Goal: Information Seeking & Learning: Learn about a topic

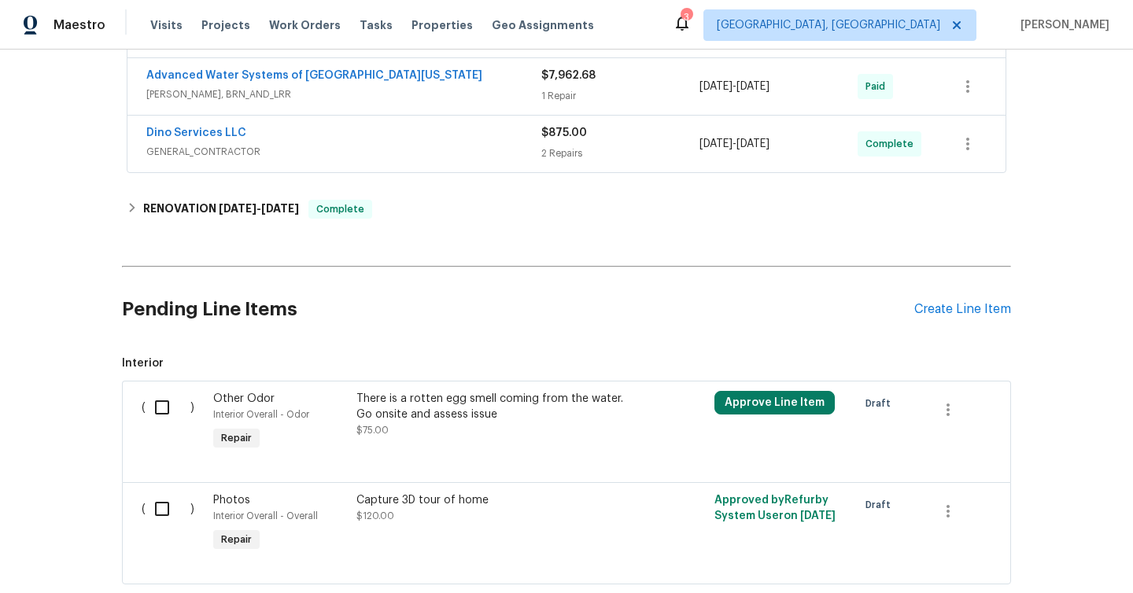
scroll to position [271, 0]
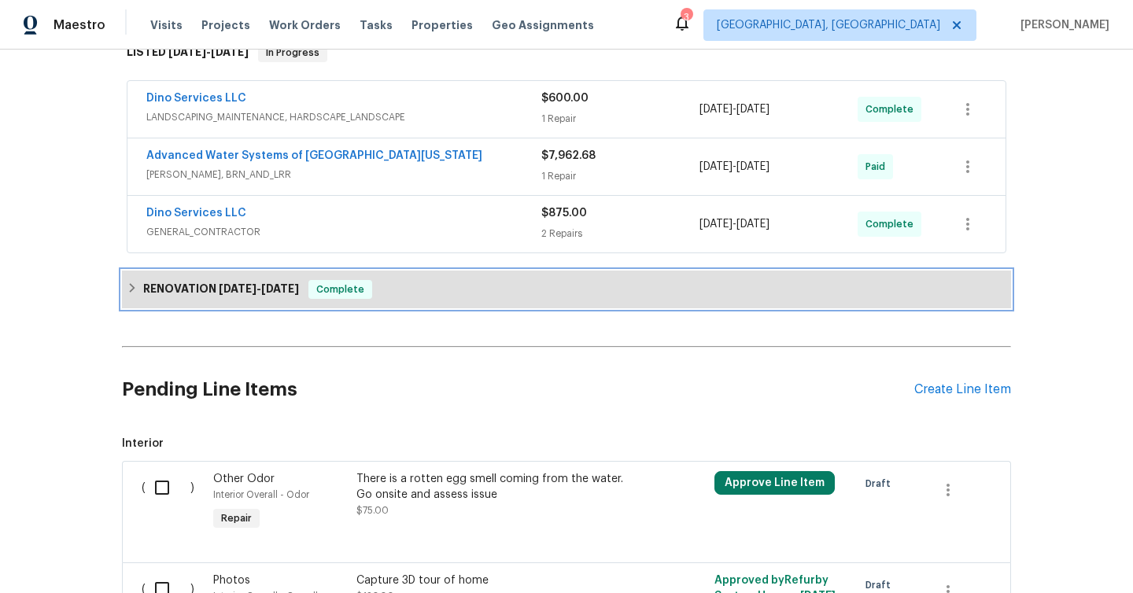
click at [403, 283] on div "RENOVATION [DATE] - [DATE] Complete" at bounding box center [567, 289] width 880 height 19
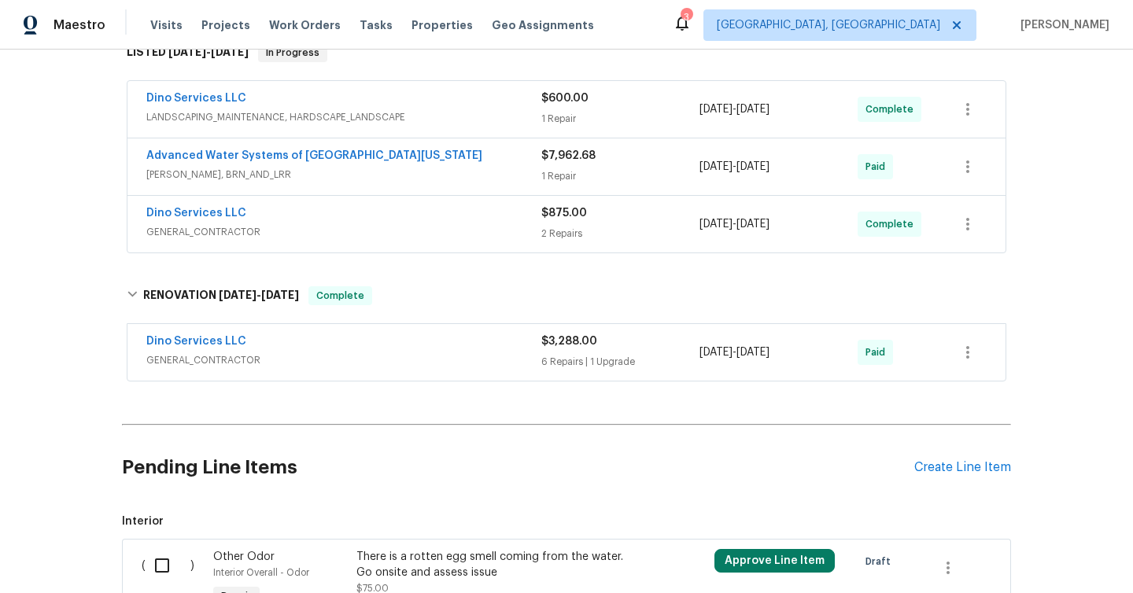
click at [400, 353] on span "GENERAL_CONTRACTOR" at bounding box center [343, 361] width 395 height 16
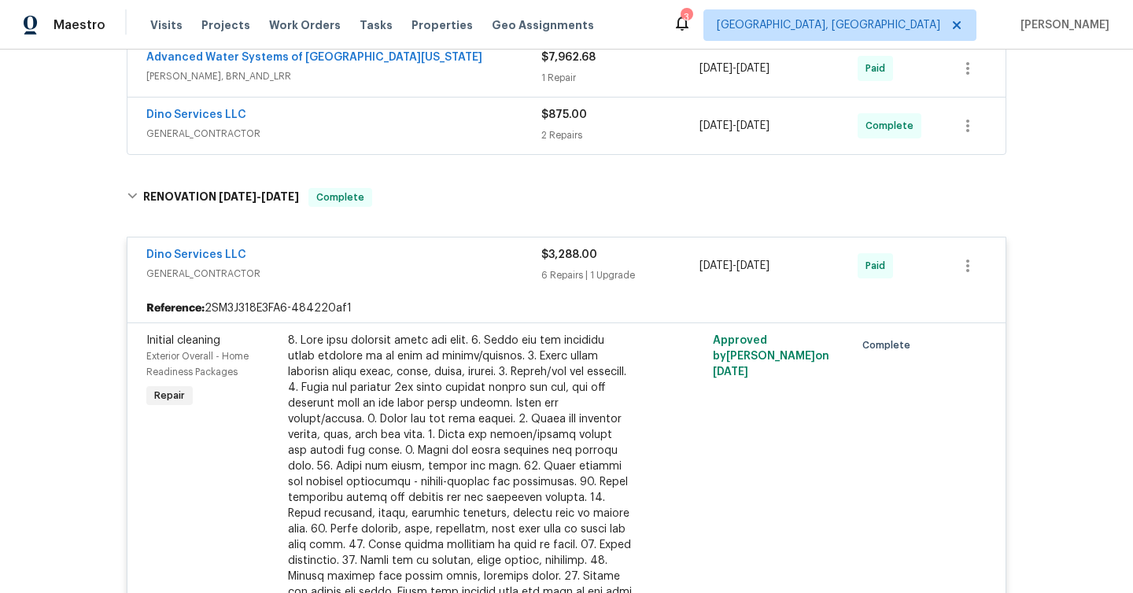
scroll to position [178, 0]
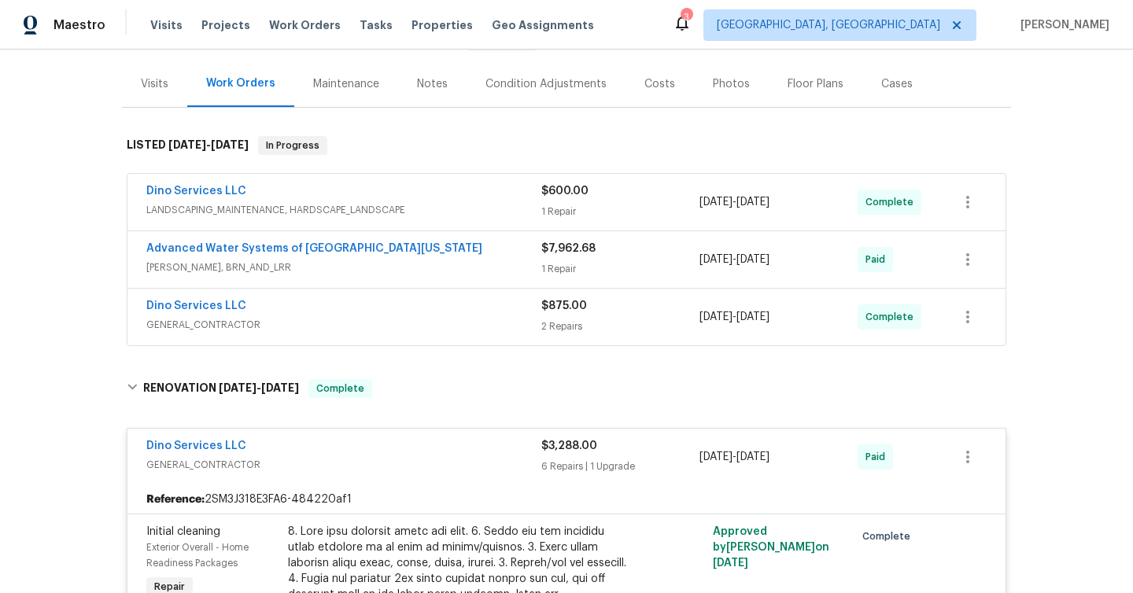
click at [405, 324] on span "GENERAL_CONTRACTOR" at bounding box center [343, 325] width 395 height 16
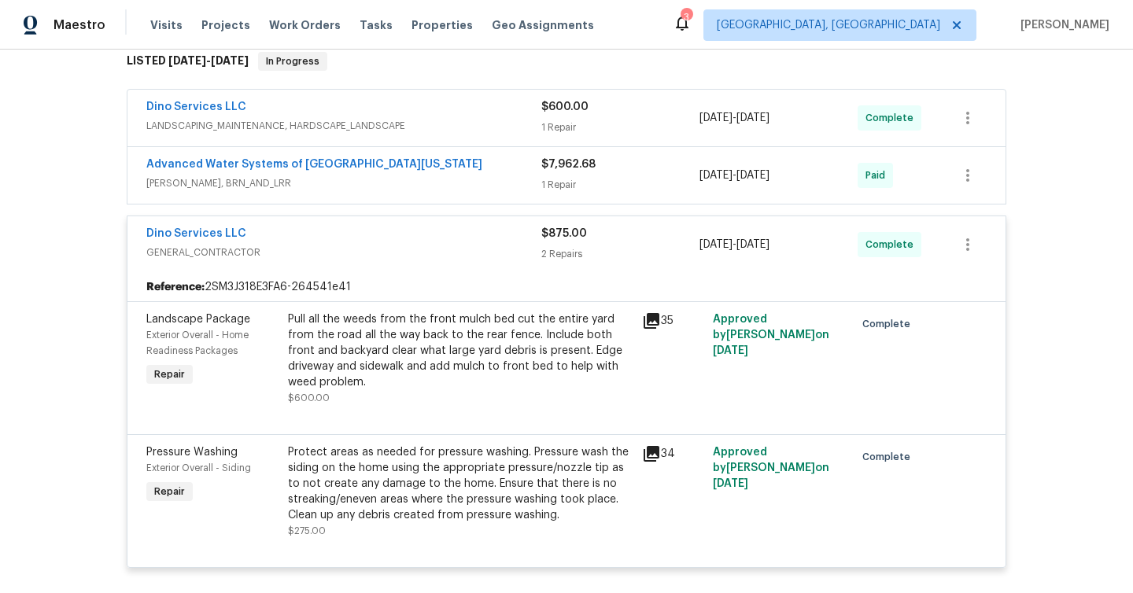
scroll to position [309, 0]
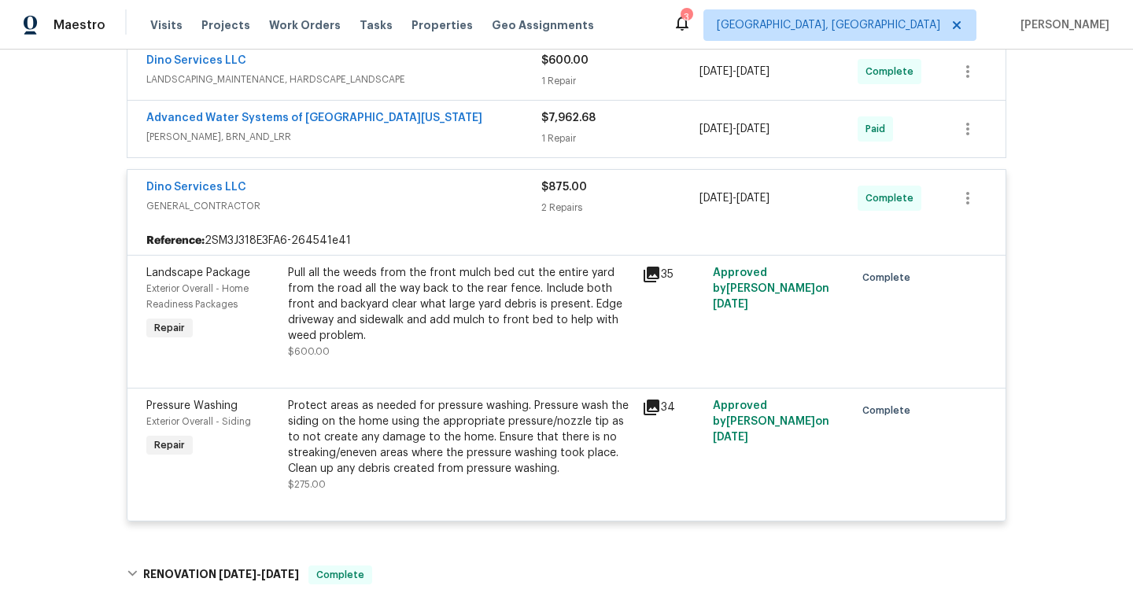
click at [420, 139] on span "[PERSON_NAME], BRN_AND_LRR" at bounding box center [343, 137] width 395 height 16
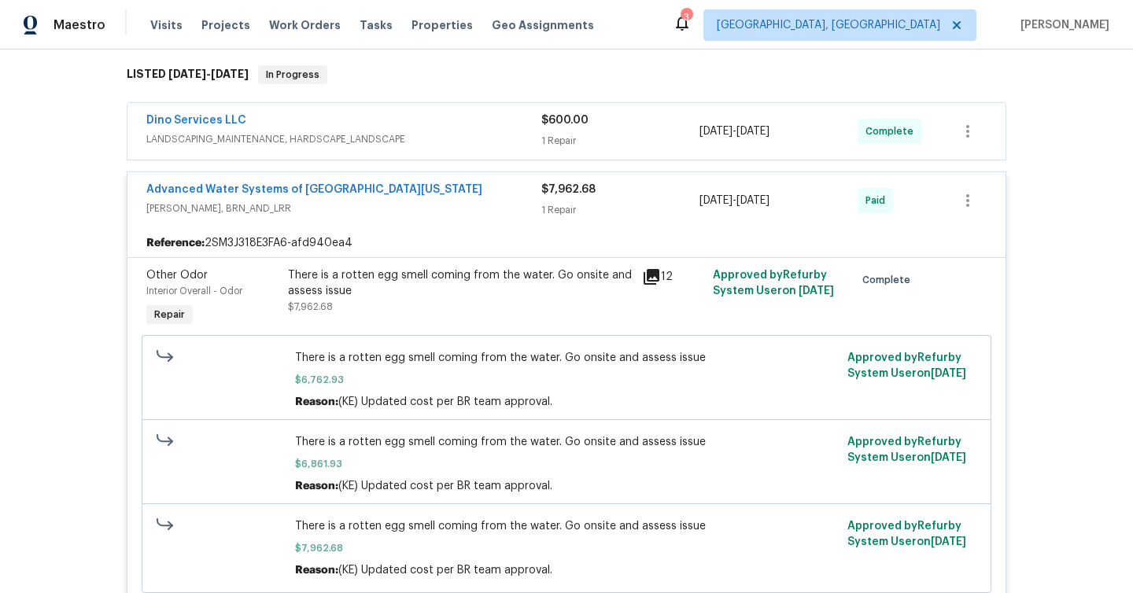
scroll to position [247, 0]
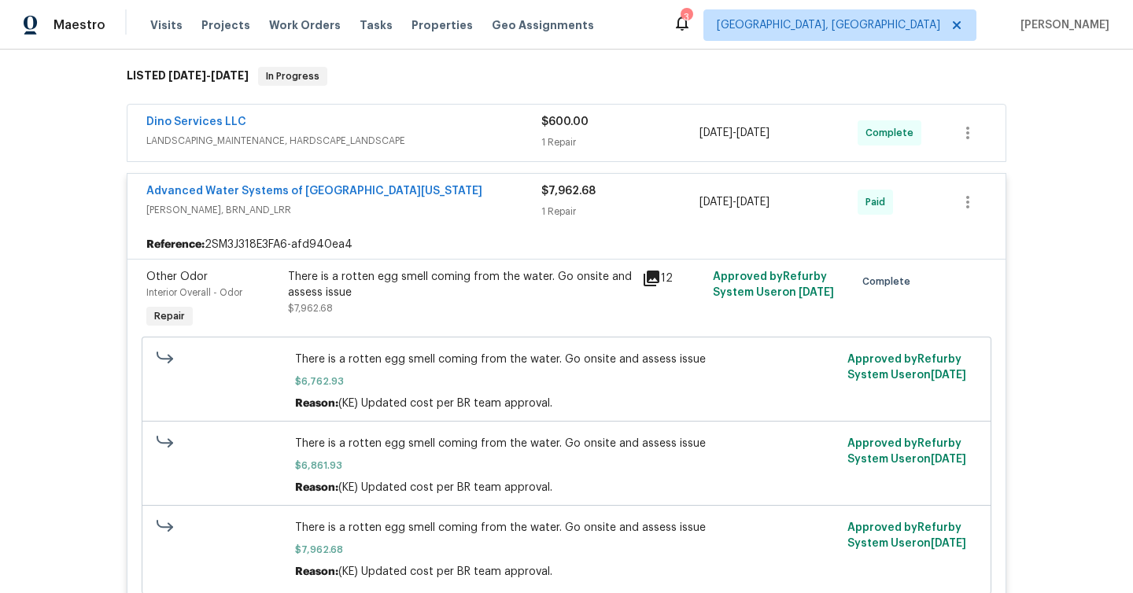
click at [455, 147] on span "LANDSCAPING_MAINTENANCE, HARDSCAPE_LANDSCAPE" at bounding box center [343, 141] width 395 height 16
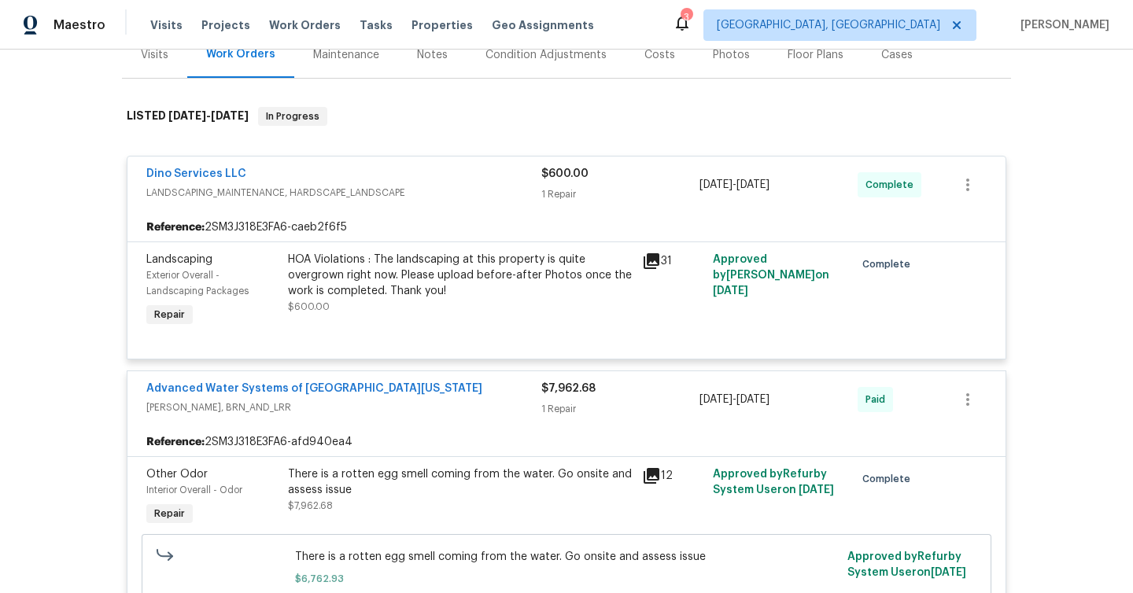
scroll to position [0, 0]
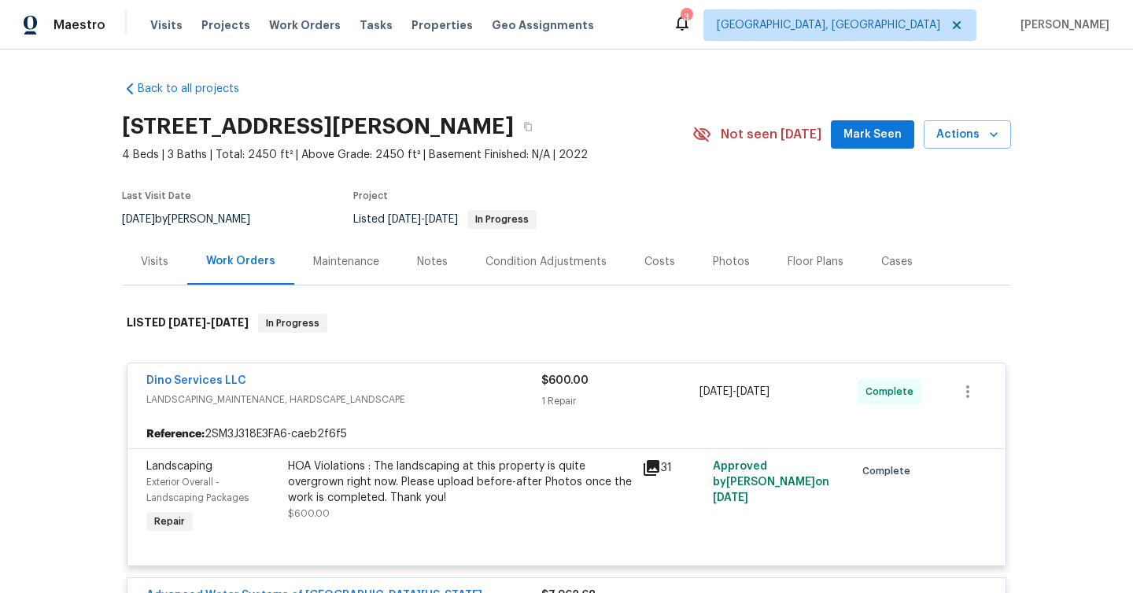
click at [167, 269] on div "Visits" at bounding box center [154, 261] width 65 height 46
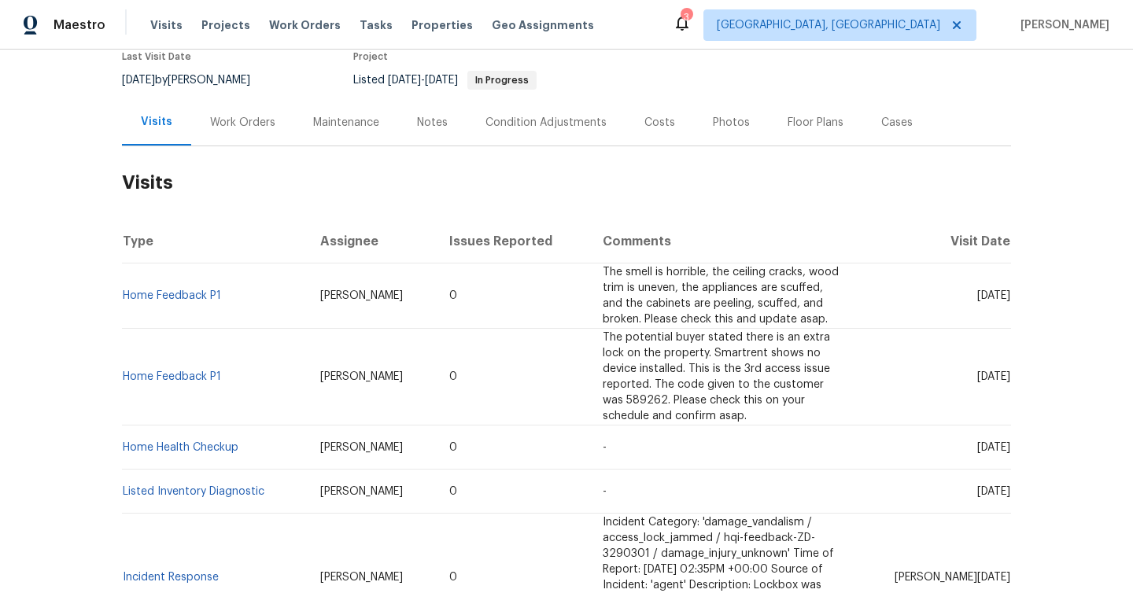
scroll to position [140, 0]
click at [190, 290] on link "Home Feedback P1" at bounding box center [172, 295] width 98 height 11
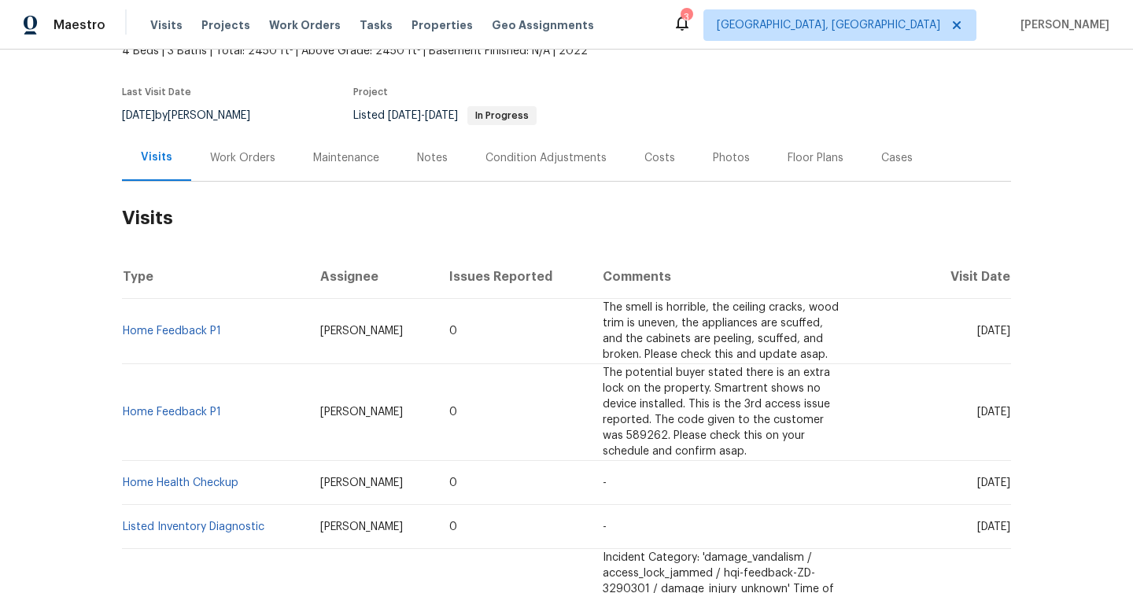
click at [255, 158] on div "Work Orders" at bounding box center [242, 158] width 65 height 16
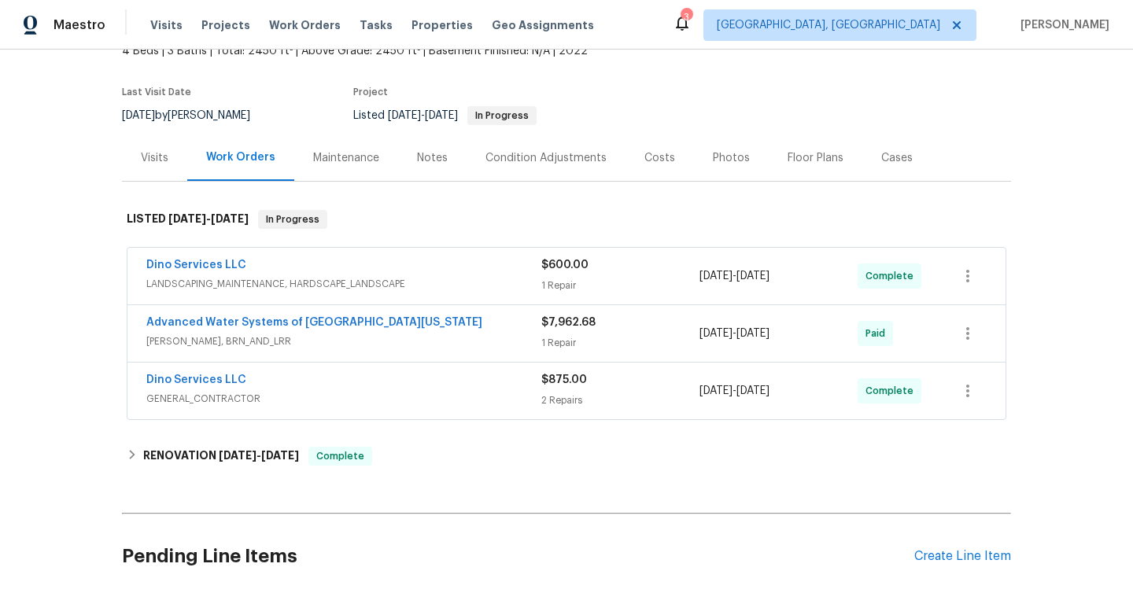
click at [313, 165] on div "Maintenance" at bounding box center [346, 158] width 66 height 16
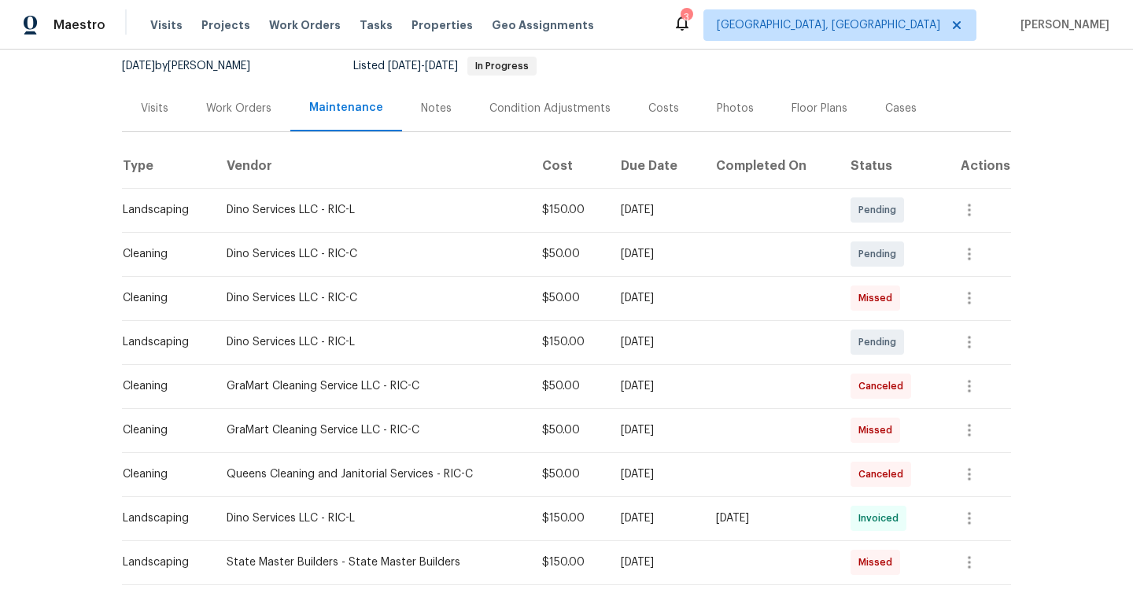
scroll to position [283, 0]
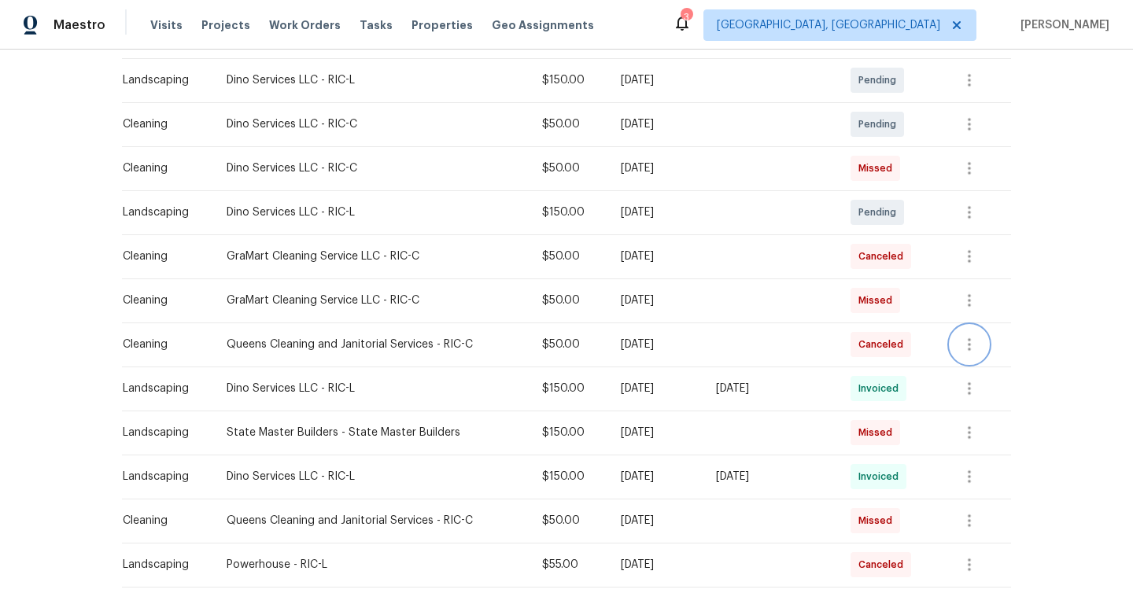
click at [975, 334] on button "button" at bounding box center [970, 345] width 38 height 38
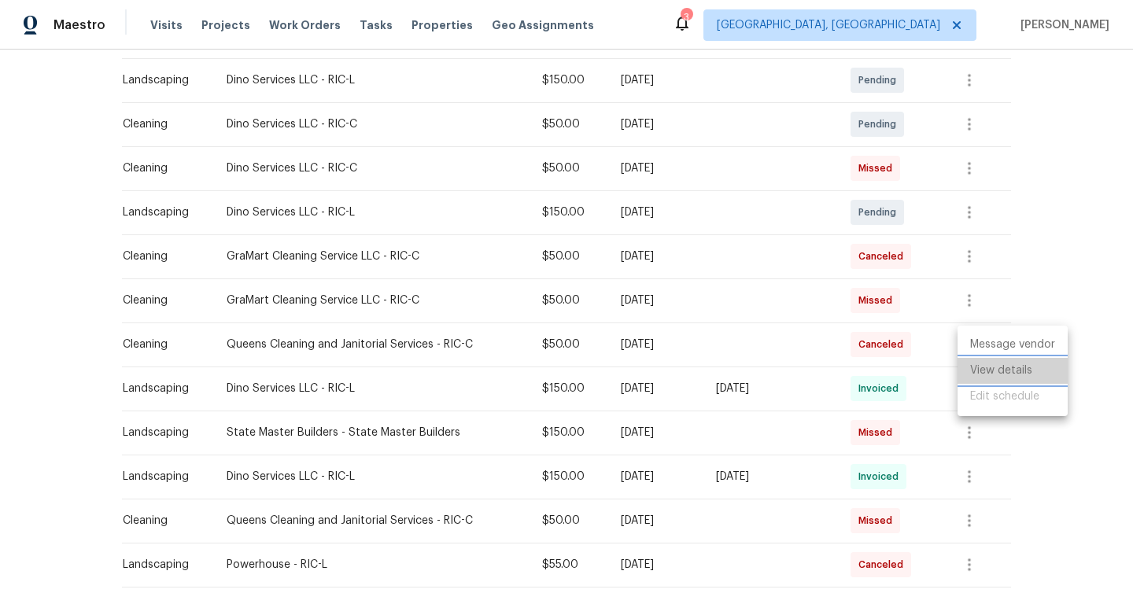
click at [973, 370] on li "View details" at bounding box center [1013, 371] width 110 height 26
click at [877, 337] on div at bounding box center [566, 296] width 1133 height 593
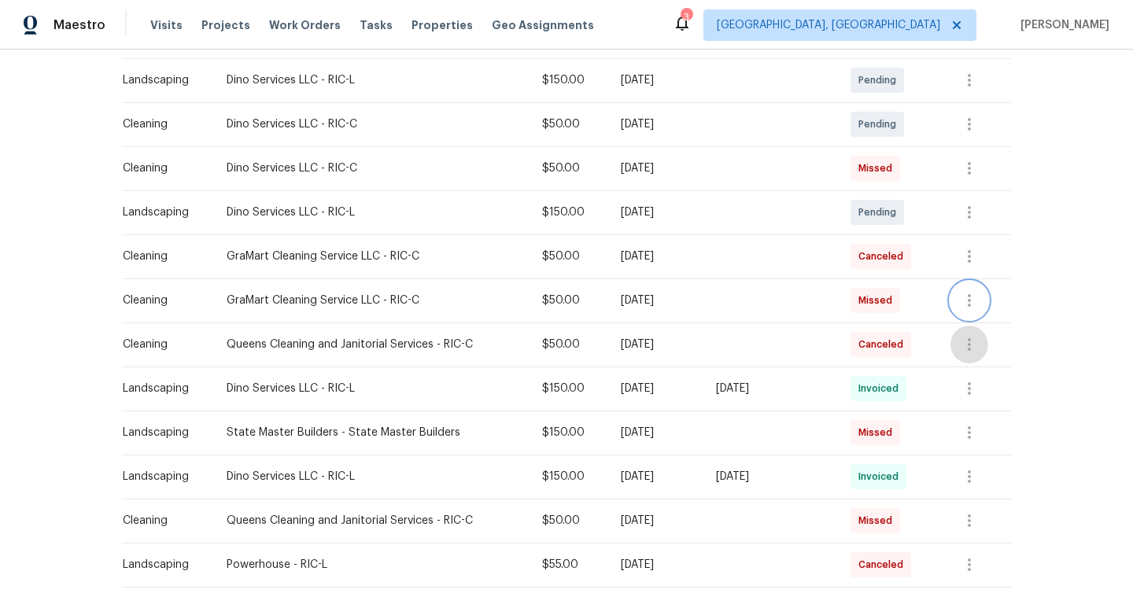
click at [971, 301] on icon "button" at bounding box center [969, 300] width 3 height 13
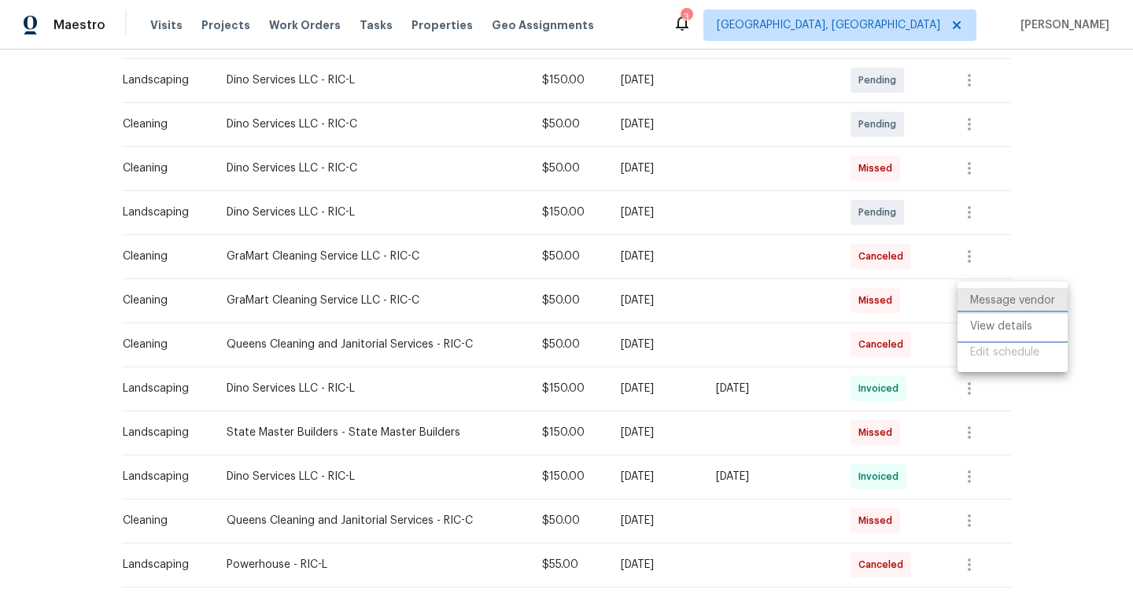
click at [979, 328] on li "View details" at bounding box center [1013, 327] width 110 height 26
click at [985, 251] on div at bounding box center [566, 296] width 1133 height 593
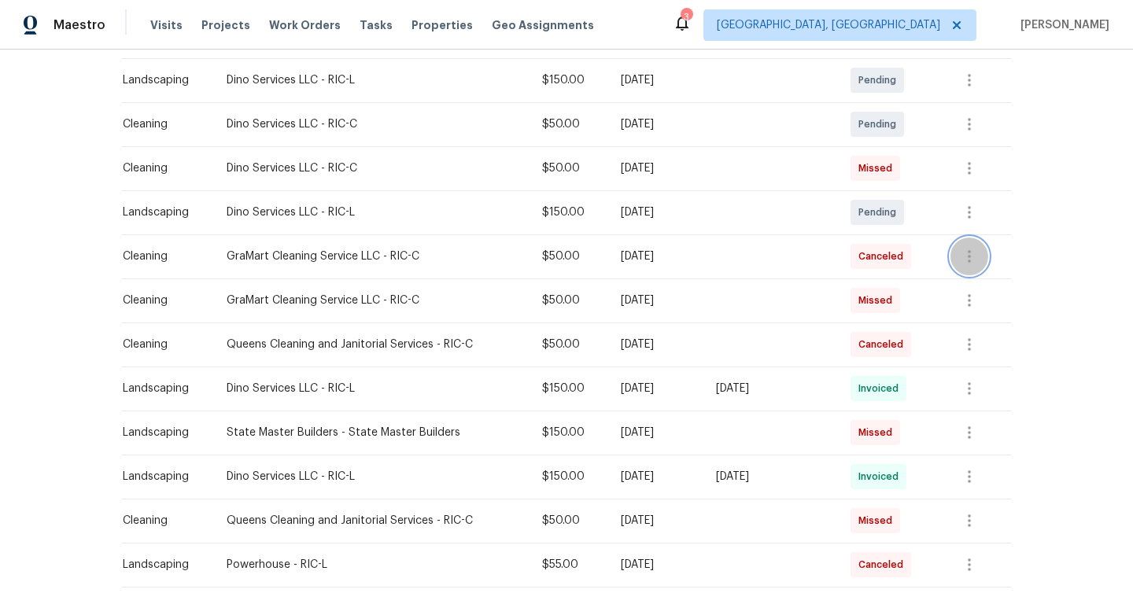
click at [971, 253] on icon "button" at bounding box center [969, 256] width 3 height 13
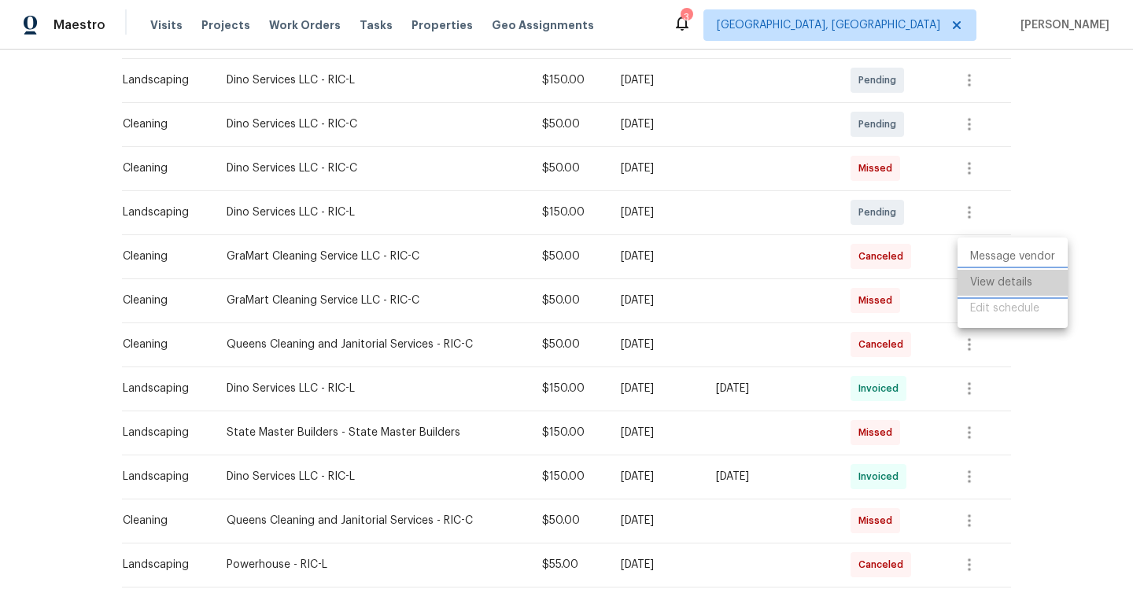
click at [982, 287] on li "View details" at bounding box center [1013, 283] width 110 height 26
click at [525, 276] on div at bounding box center [566, 296] width 1133 height 593
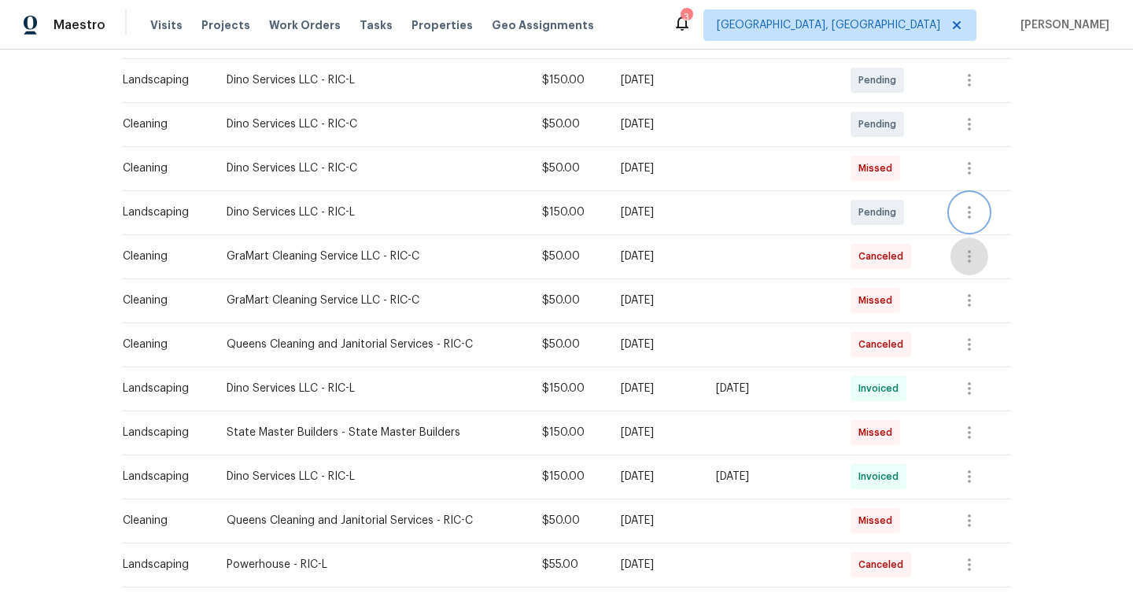
click at [973, 218] on icon "button" at bounding box center [969, 212] width 19 height 19
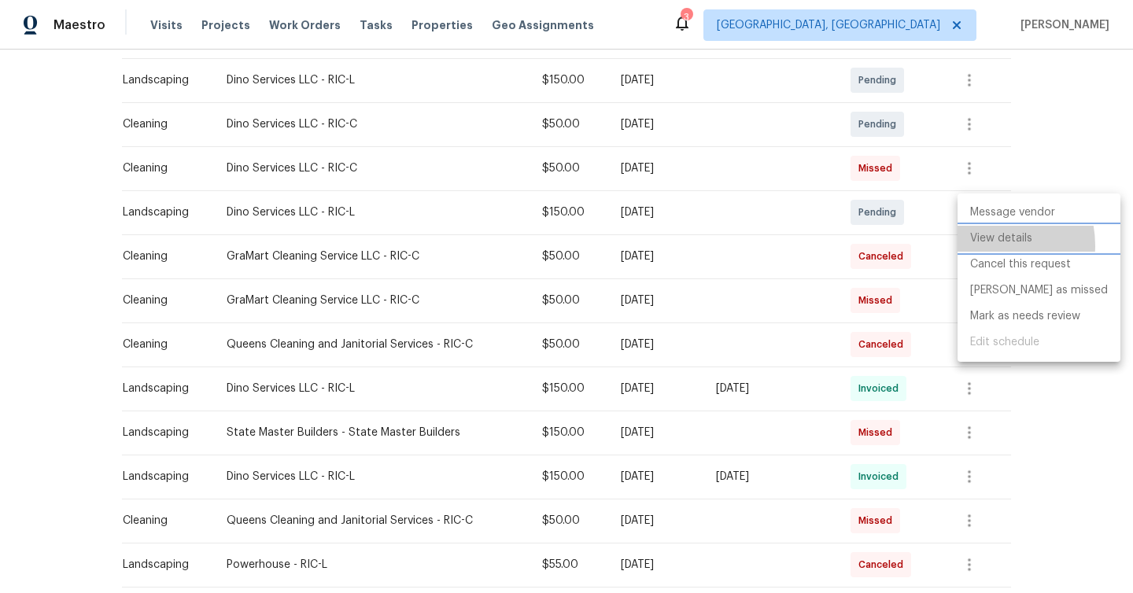
click at [983, 246] on li "View details" at bounding box center [1039, 239] width 163 height 26
click at [957, 163] on div at bounding box center [566, 296] width 1133 height 593
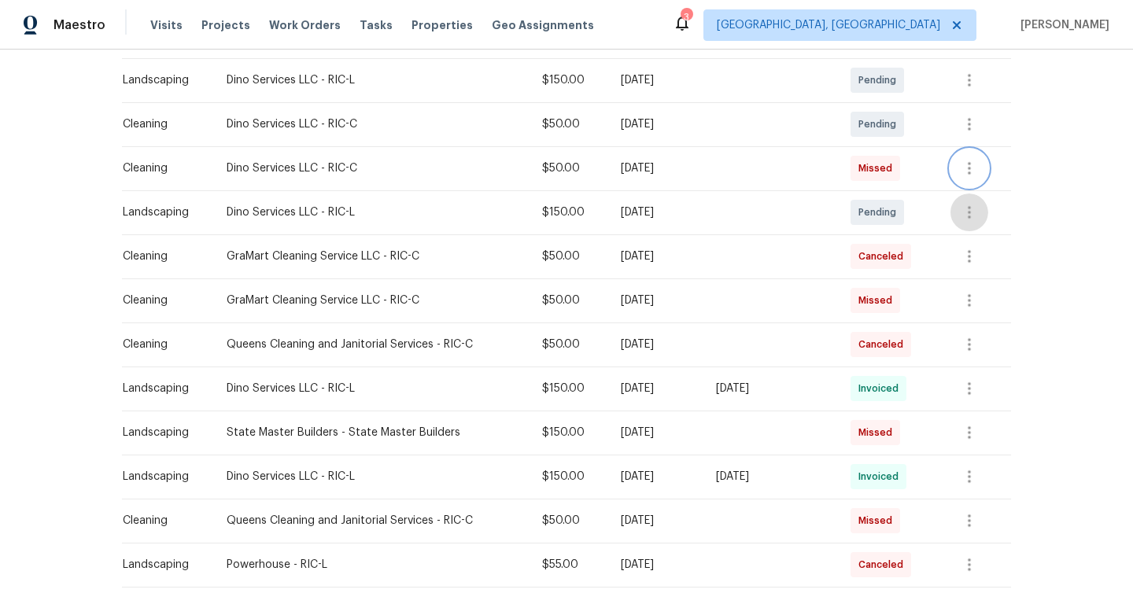
click at [975, 165] on icon "button" at bounding box center [969, 168] width 19 height 19
click at [986, 192] on li "View details" at bounding box center [1013, 195] width 110 height 26
click at [973, 124] on div at bounding box center [566, 296] width 1133 height 593
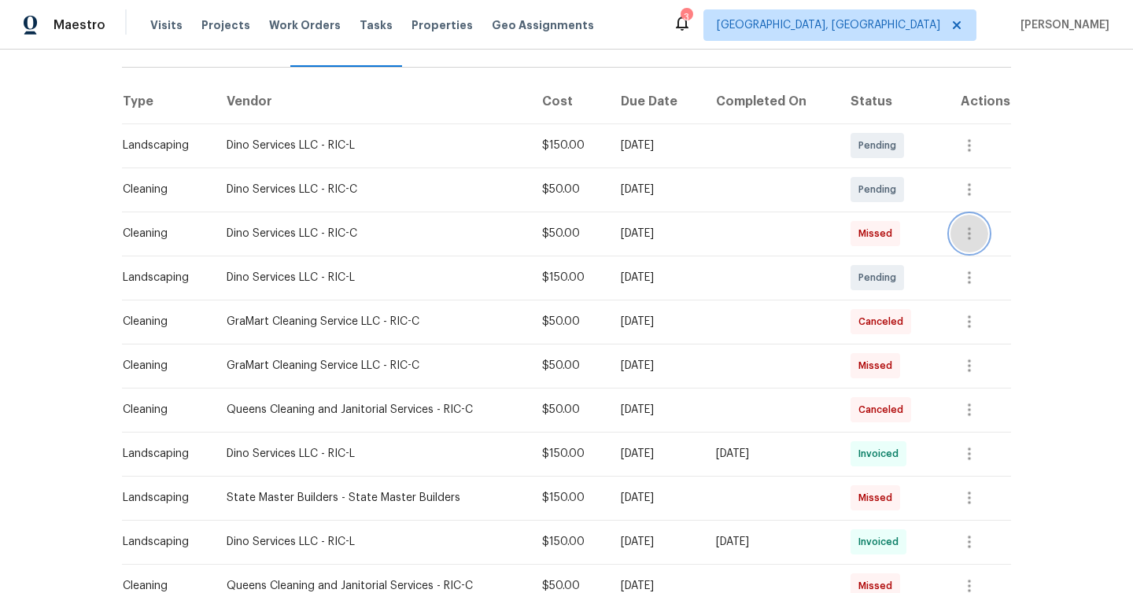
scroll to position [9, 0]
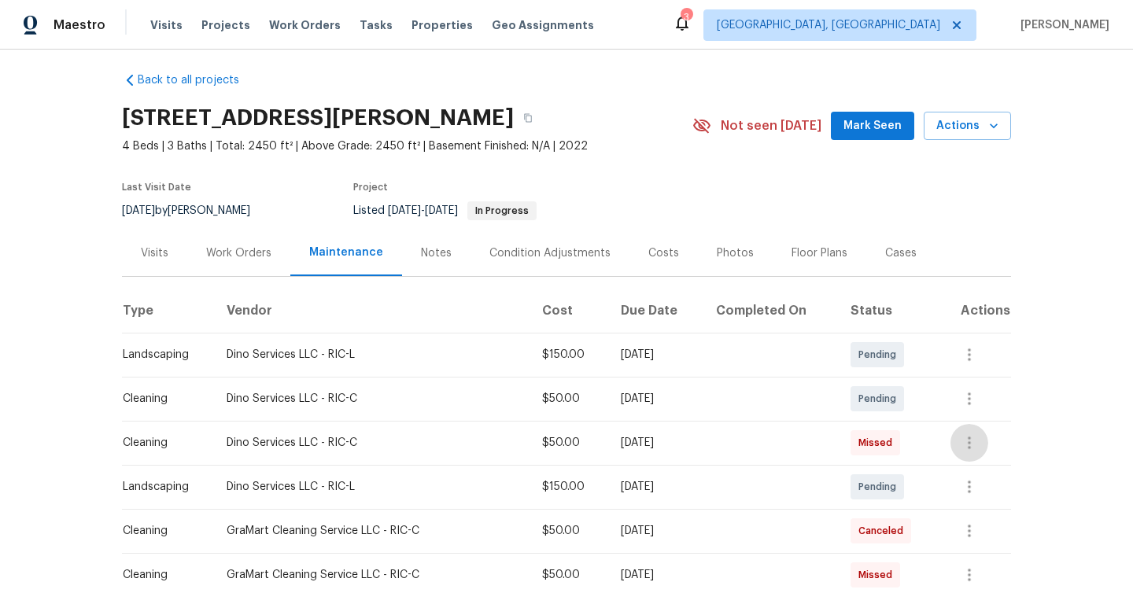
click at [448, 248] on div "Notes" at bounding box center [436, 253] width 68 height 46
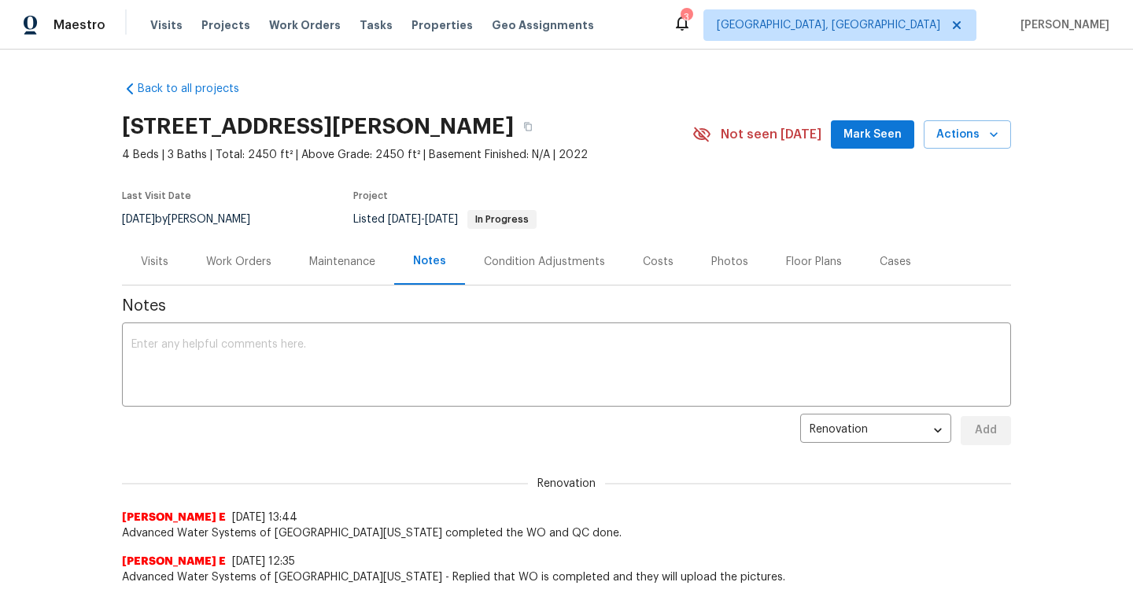
click at [516, 262] on div "Condition Adjustments" at bounding box center [544, 262] width 121 height 16
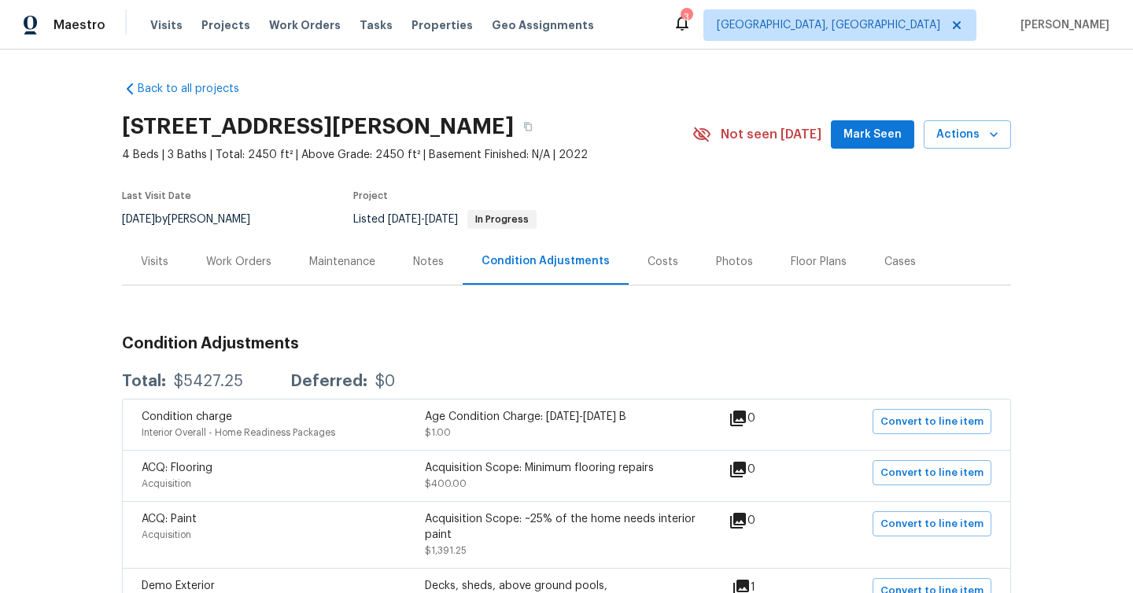
click at [634, 276] on div "Costs" at bounding box center [663, 261] width 68 height 46
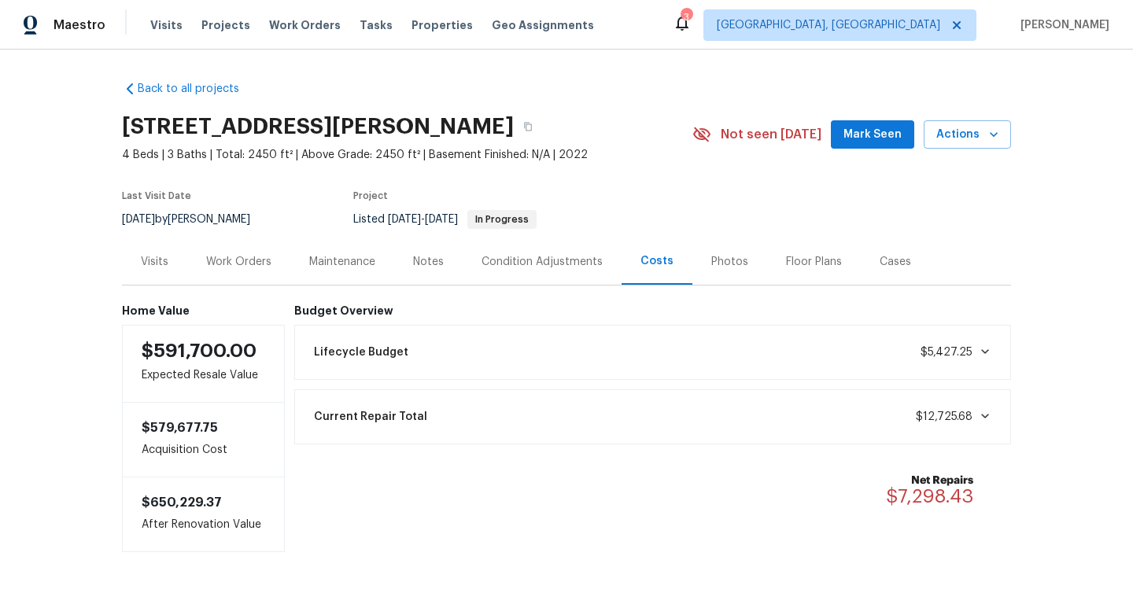
click at [723, 262] on div "Photos" at bounding box center [730, 262] width 37 height 16
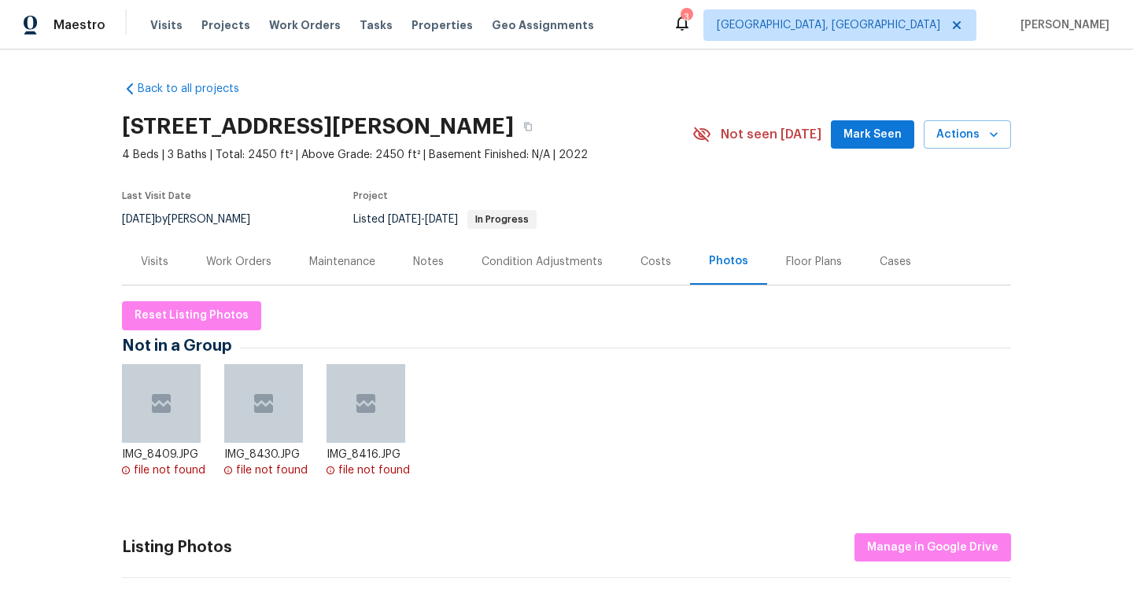
click at [776, 268] on div "Floor Plans" at bounding box center [814, 261] width 94 height 46
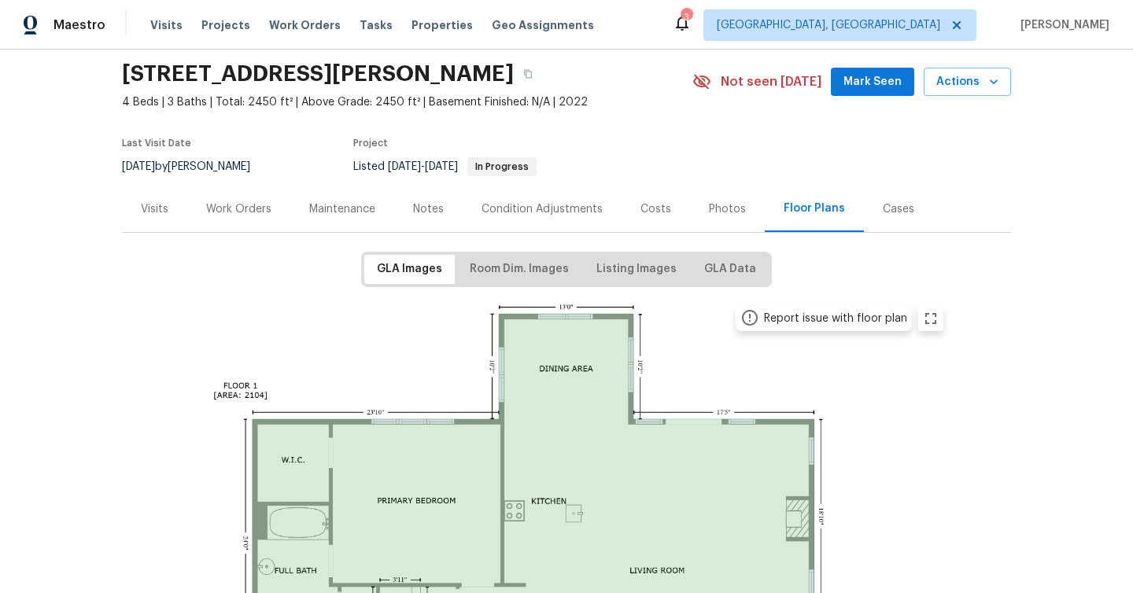
scroll to position [66, 0]
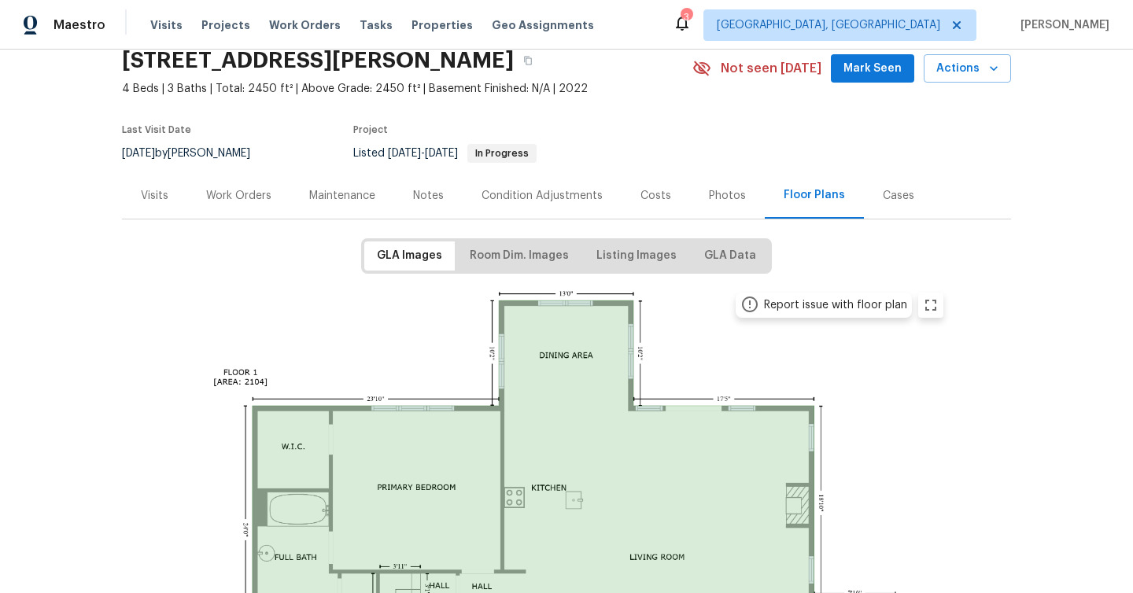
click at [886, 200] on div "Cases" at bounding box center [898, 196] width 31 height 16
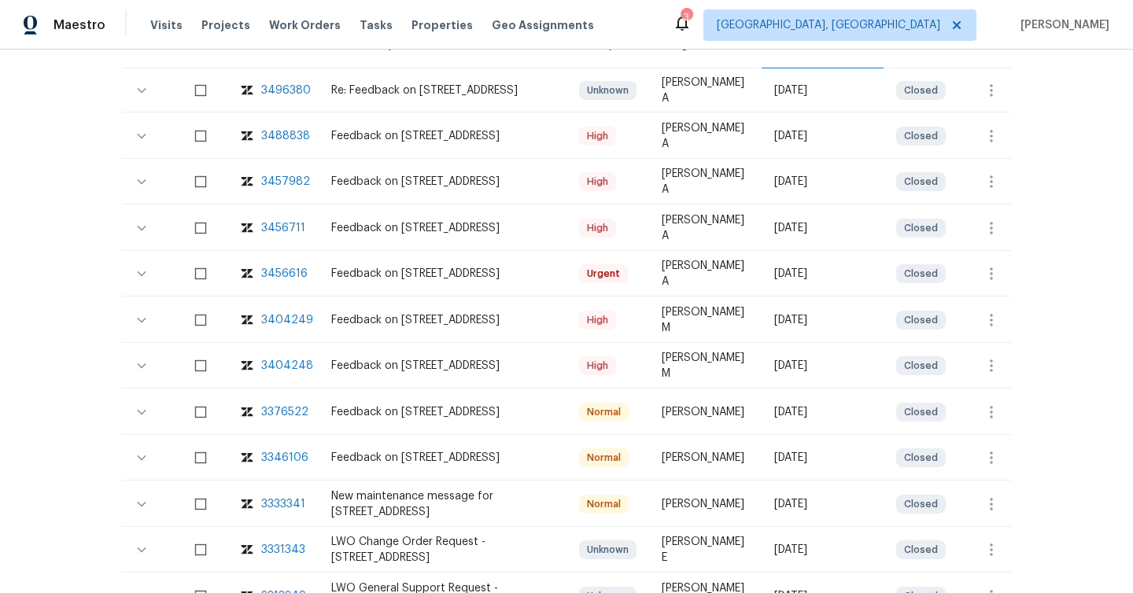
scroll to position [239, 0]
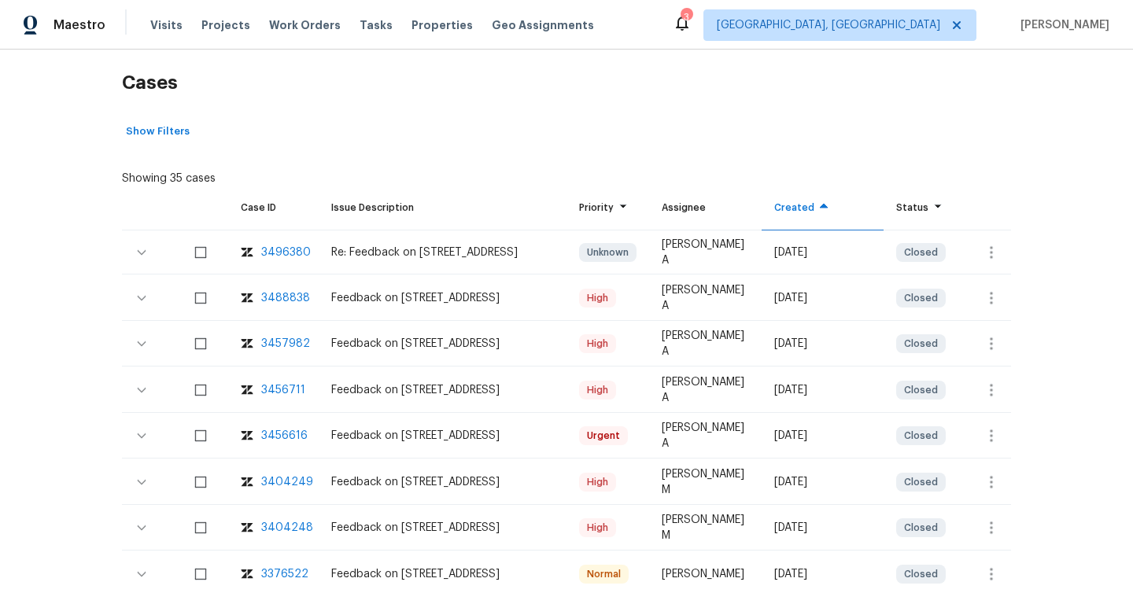
click at [276, 249] on div "3496380" at bounding box center [286, 253] width 50 height 16
click at [291, 298] on div "3488838" at bounding box center [285, 298] width 49 height 16
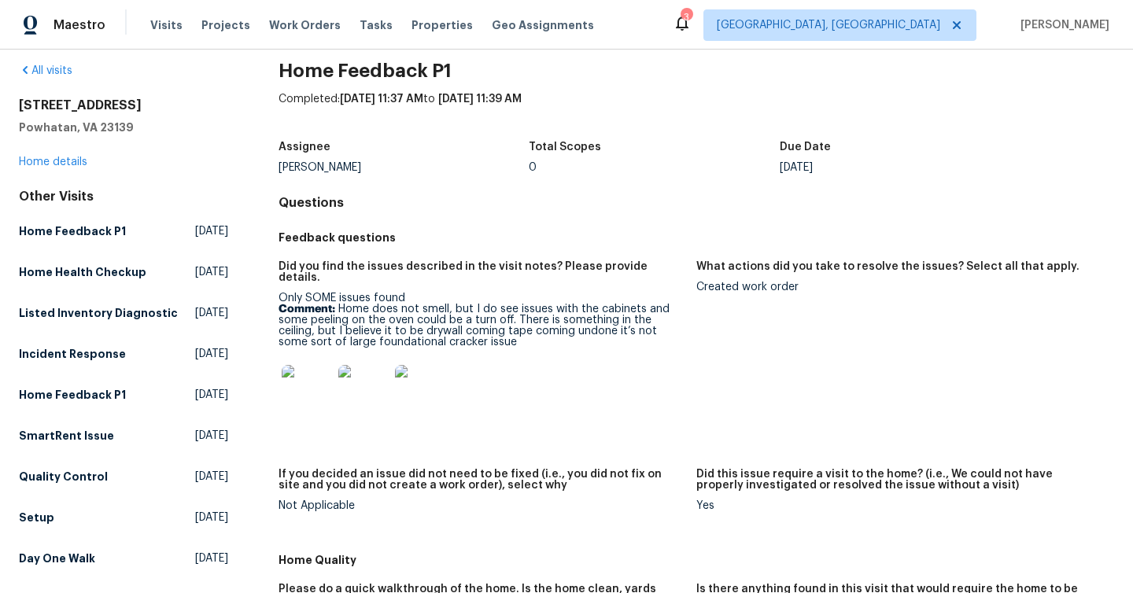
scroll to position [20, 0]
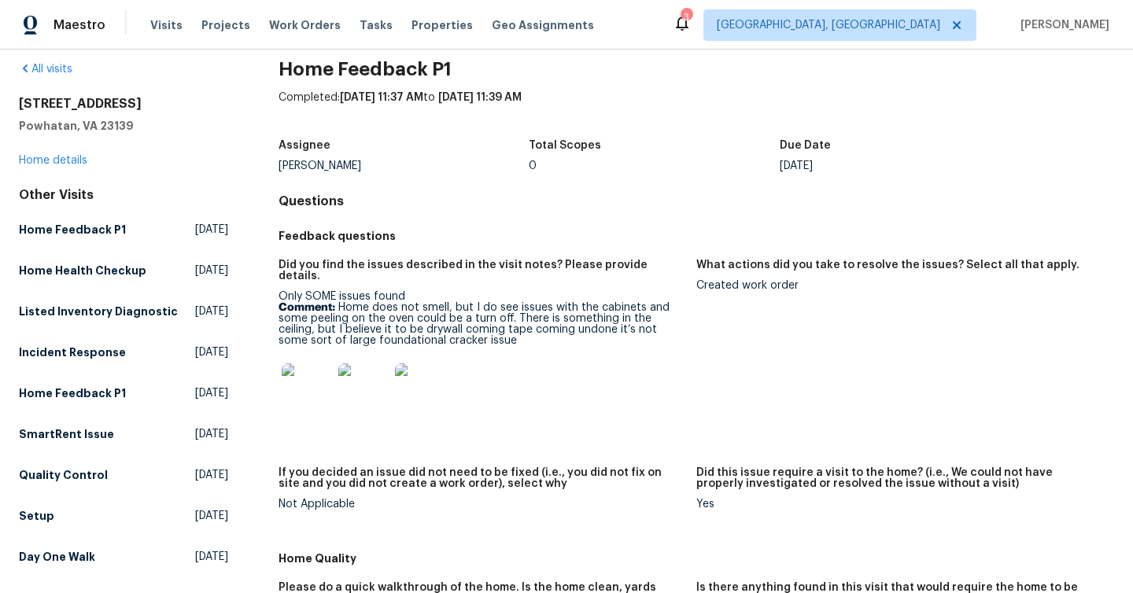
click at [317, 390] on img at bounding box center [307, 389] width 50 height 50
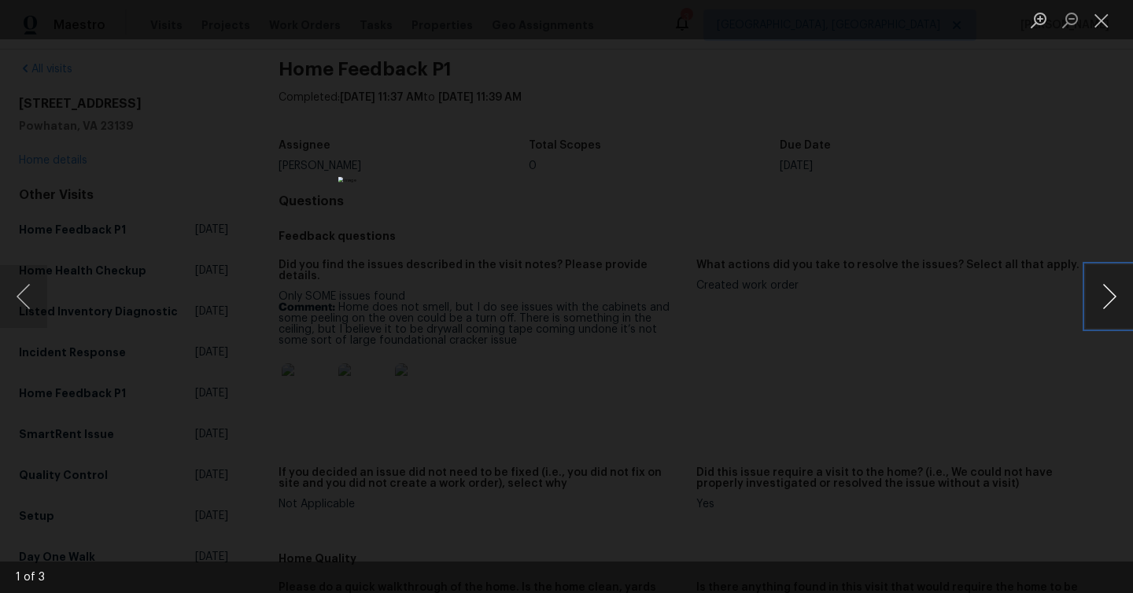
click at [1126, 297] on button "Next image" at bounding box center [1109, 296] width 47 height 63
click at [1013, 323] on div "Lightbox" at bounding box center [566, 296] width 1133 height 593
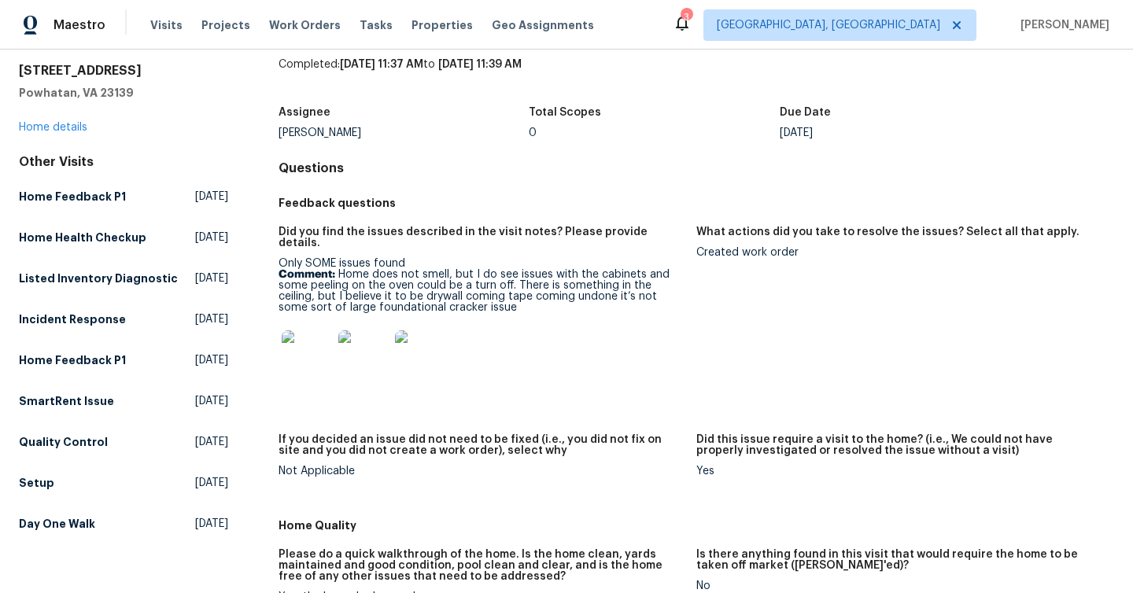
scroll to position [0, 0]
